Goal: Task Accomplishment & Management: Manage account settings

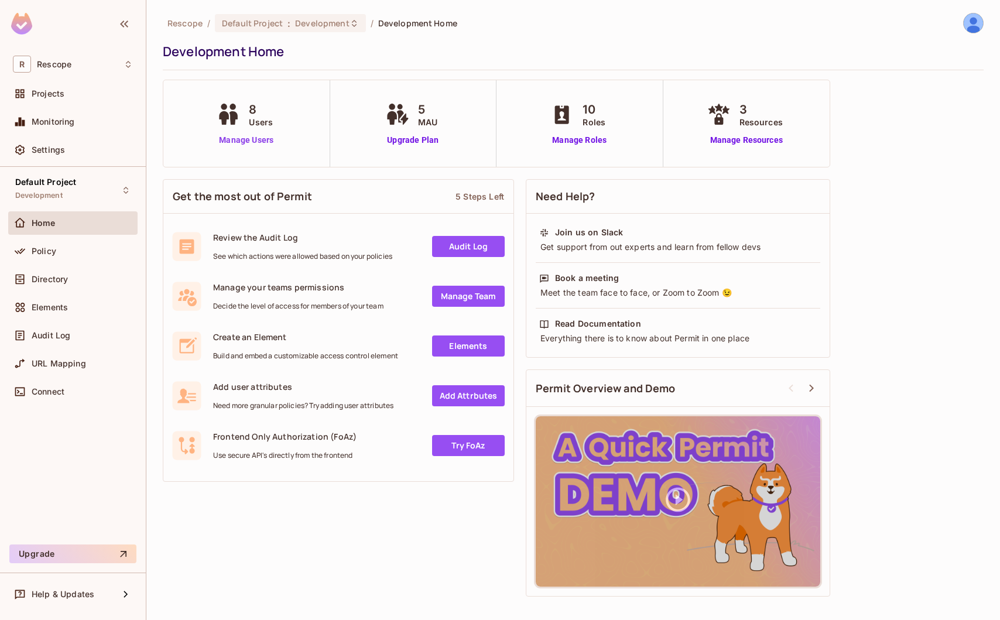
click at [267, 142] on link "Manage Users" at bounding box center [246, 140] width 65 height 12
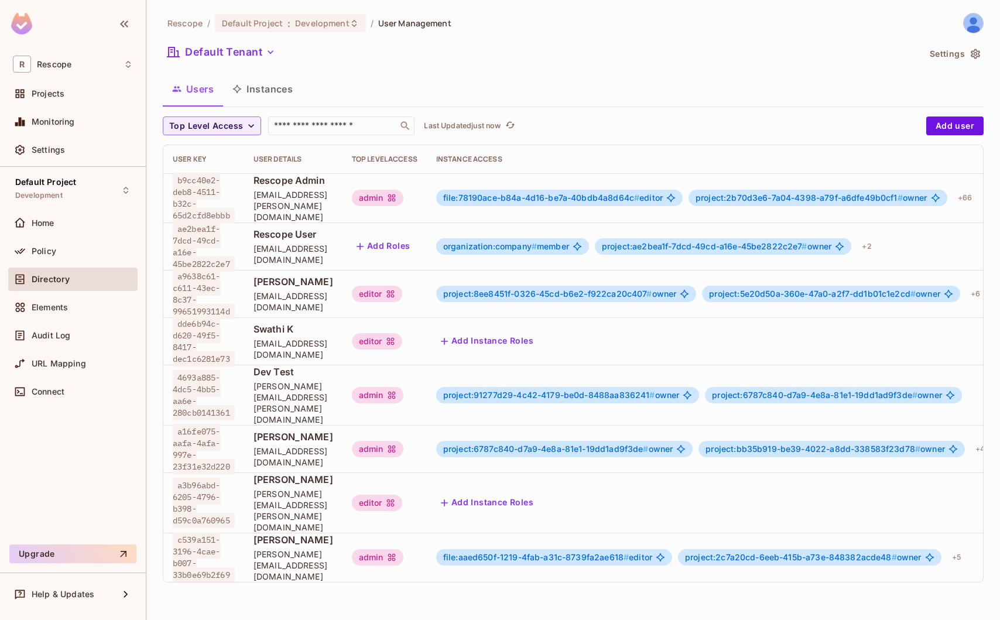
click at [326, 32] on div "Rescope / Default Project : Development / User Management" at bounding box center [307, 23] width 289 height 20
click at [326, 28] on span "Development" at bounding box center [322, 23] width 54 height 11
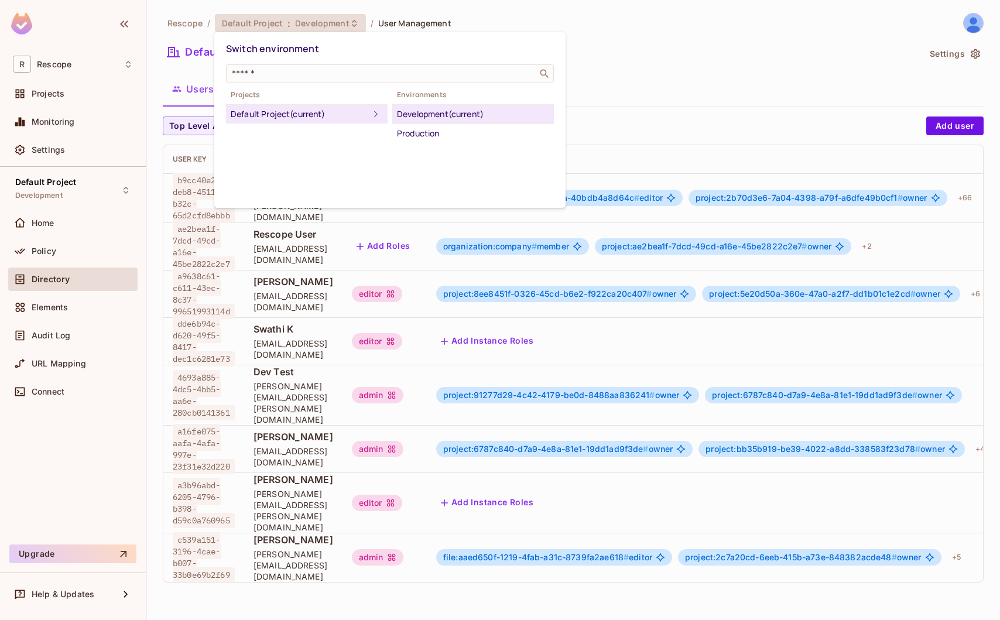
click at [37, 225] on div at bounding box center [500, 310] width 1000 height 620
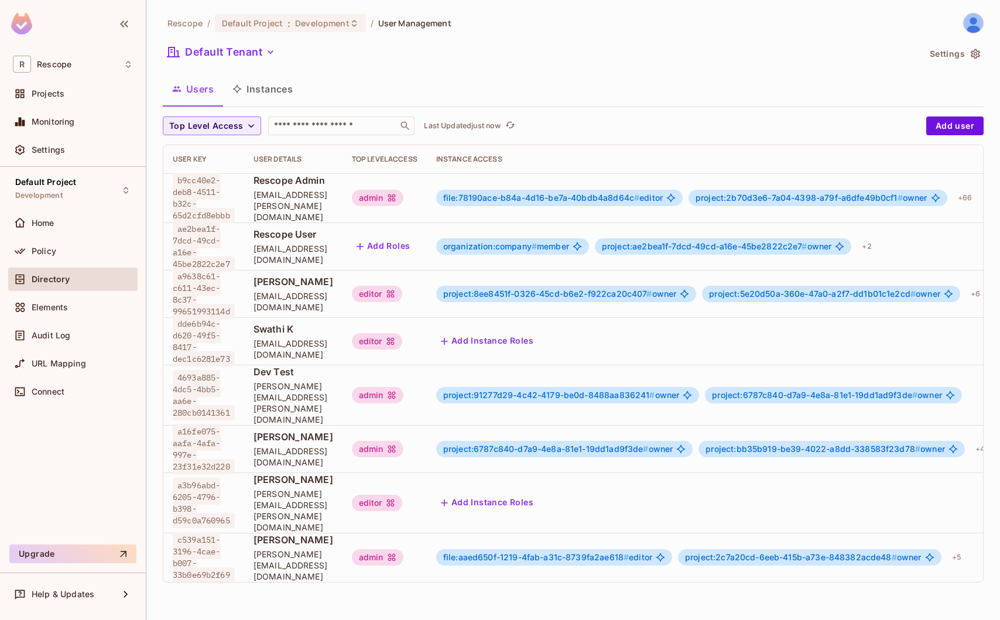
click at [60, 220] on div "Switch environment ​ Projects Default Project (current) Environments Developmen…" at bounding box center [500, 310] width 1000 height 620
click at [40, 223] on span "Home" at bounding box center [43, 222] width 23 height 9
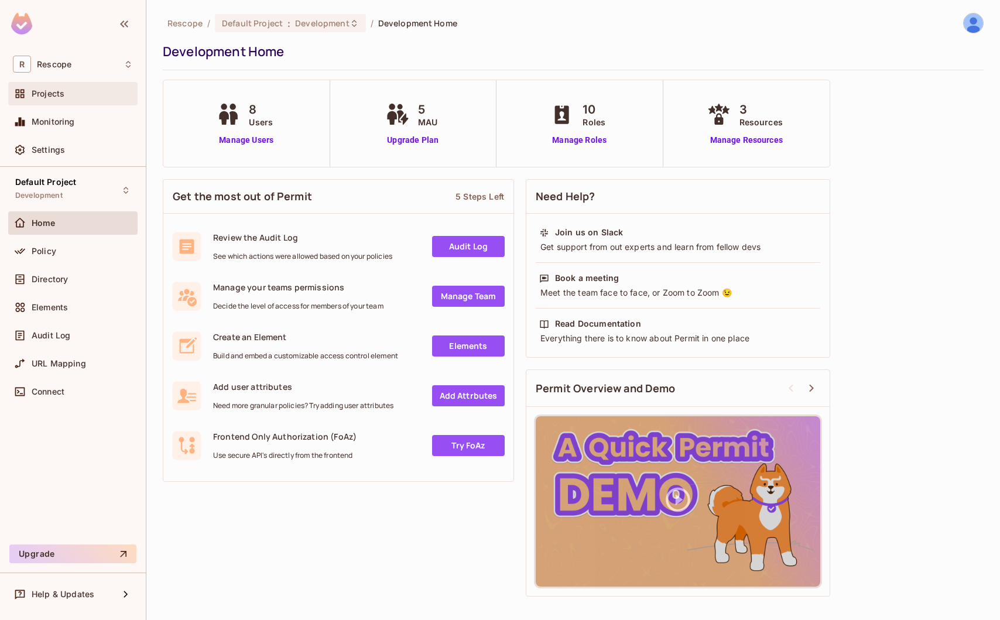
click at [87, 99] on div "Projects" at bounding box center [73, 94] width 120 height 14
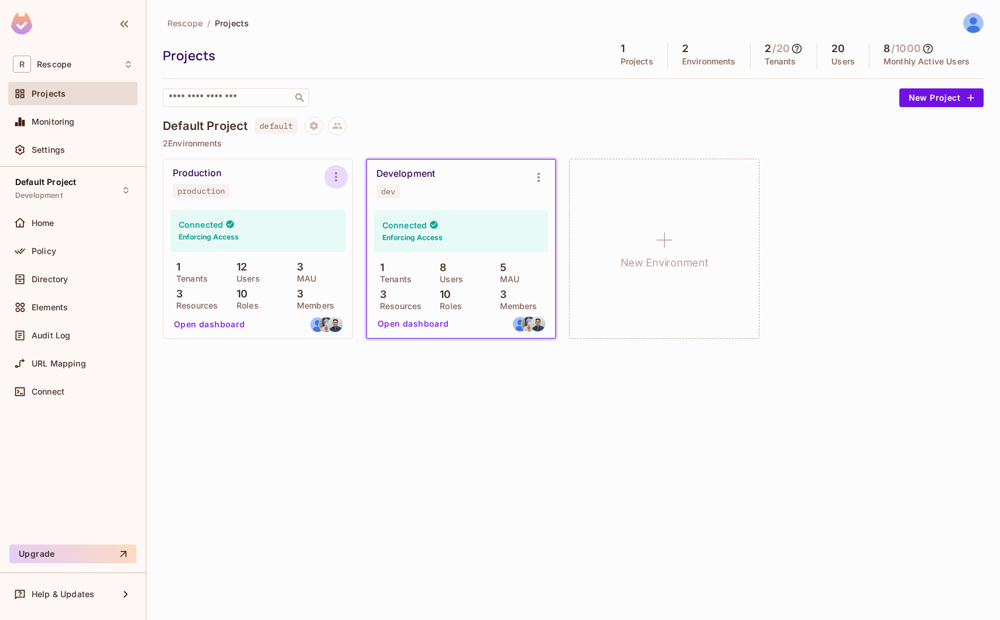
click at [338, 180] on icon "Environment settings" at bounding box center [336, 177] width 14 height 14
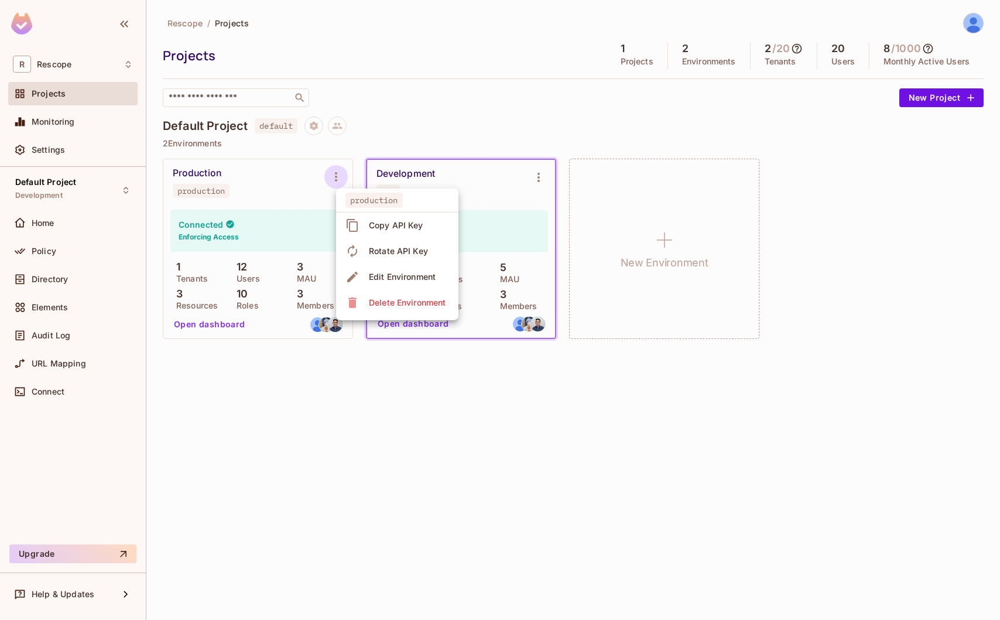
click at [399, 228] on div "Copy API Key" at bounding box center [396, 226] width 54 height 12
